Goal: Book appointment/travel/reservation

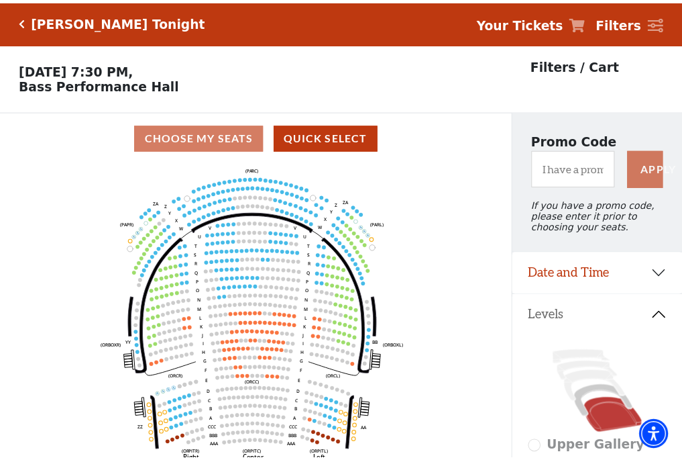
scroll to position [62, 0]
